Goal: Book appointment/travel/reservation

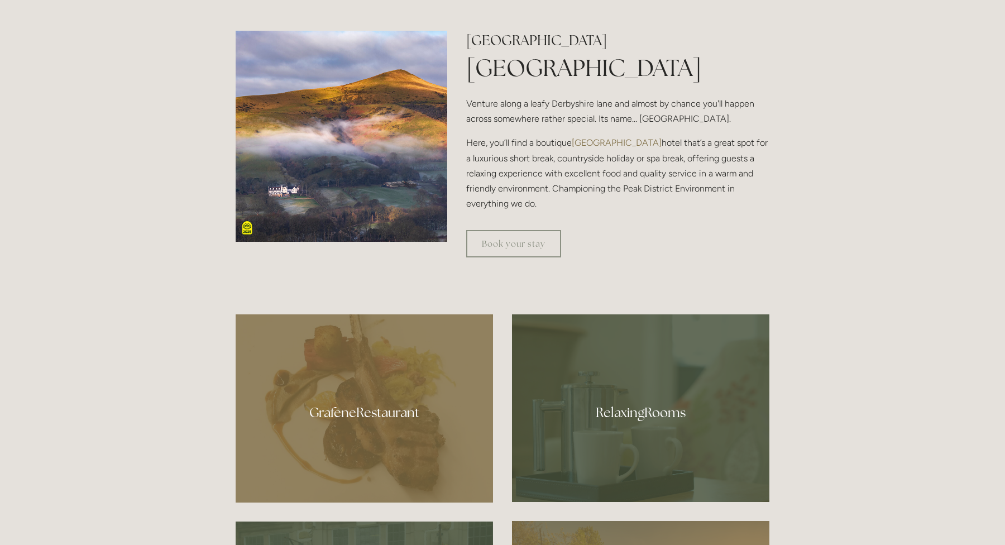
scroll to position [483, 0]
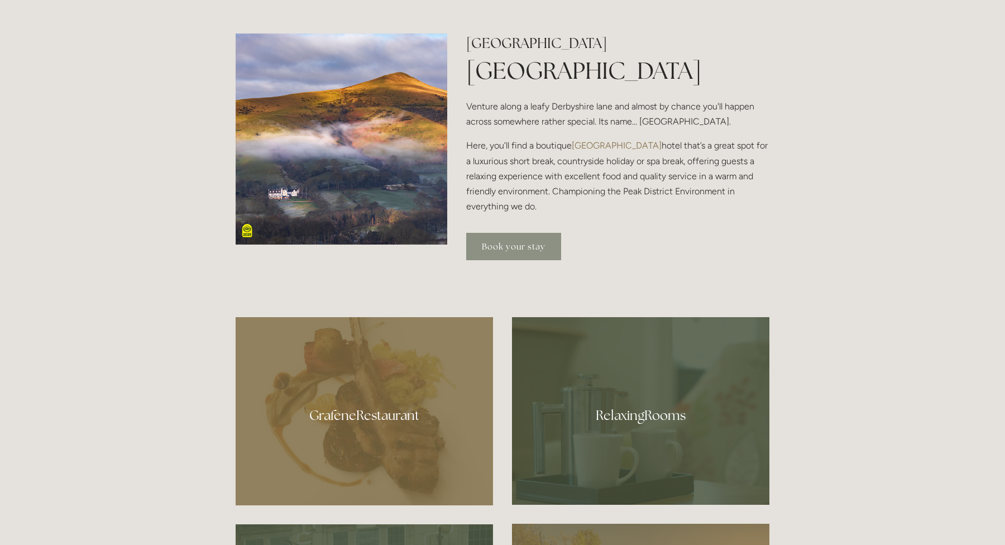
click at [507, 248] on link "Book your stay" at bounding box center [513, 246] width 95 height 27
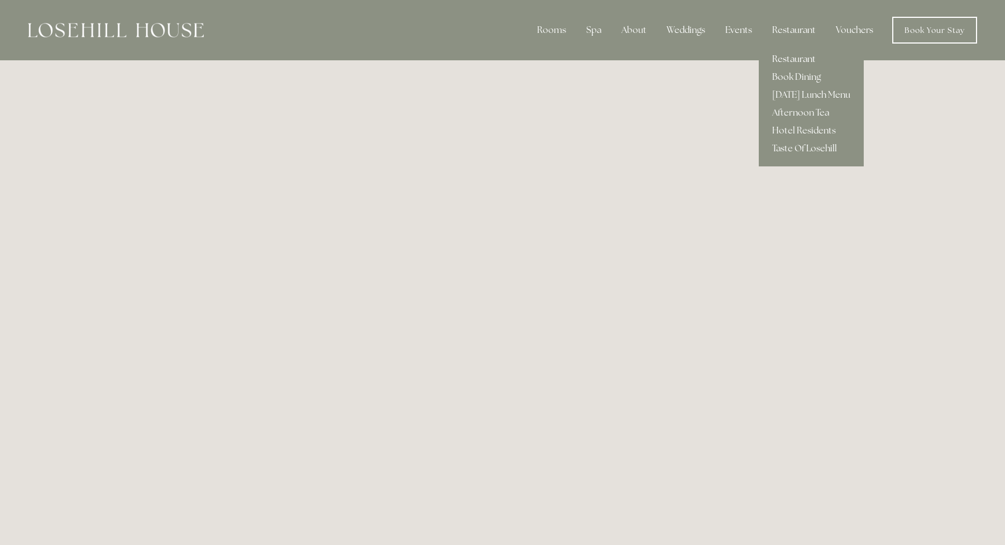
click at [782, 57] on link "Restaurant" at bounding box center [810, 59] width 105 height 18
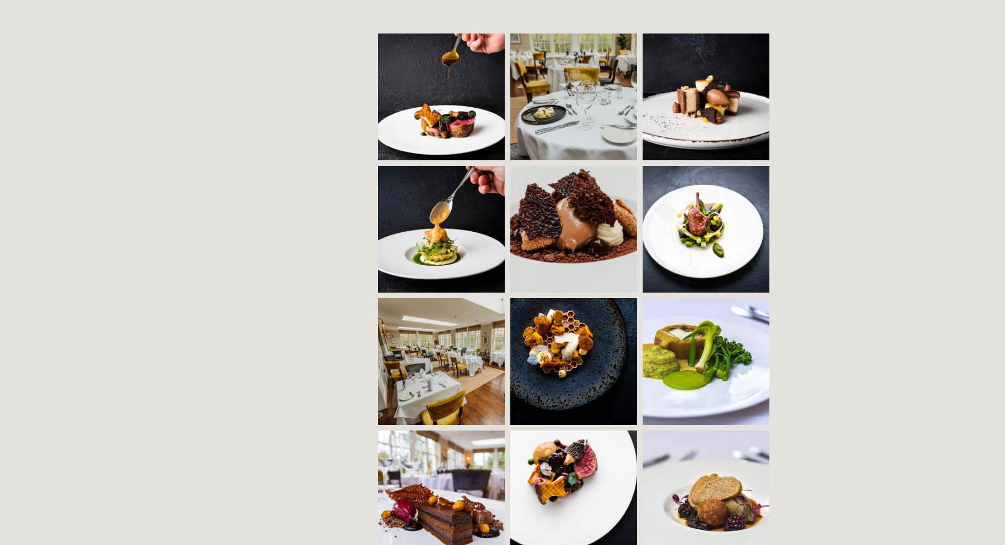
scroll to position [843, 0]
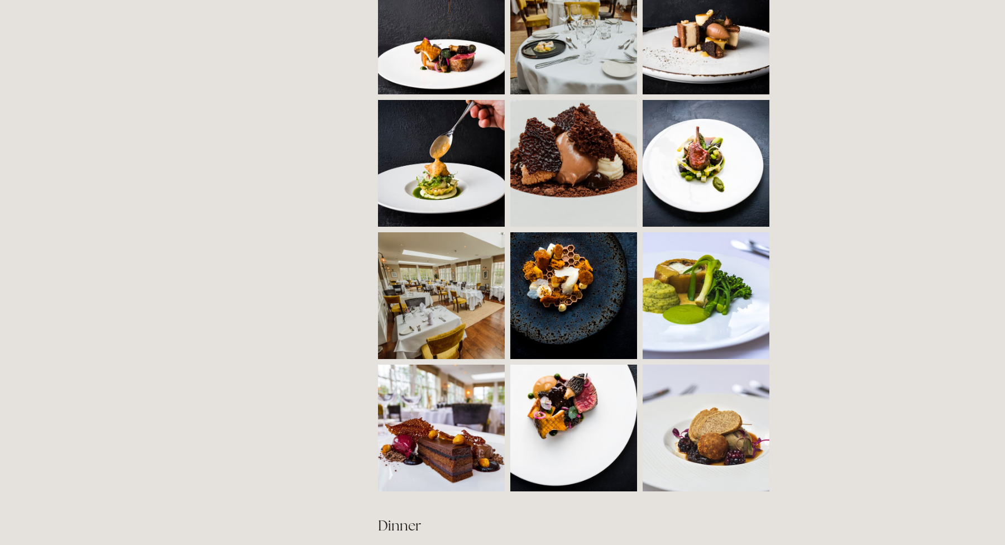
click at [457, 323] on img at bounding box center [473, 295] width 190 height 127
